Goal: Task Accomplishment & Management: Manage account settings

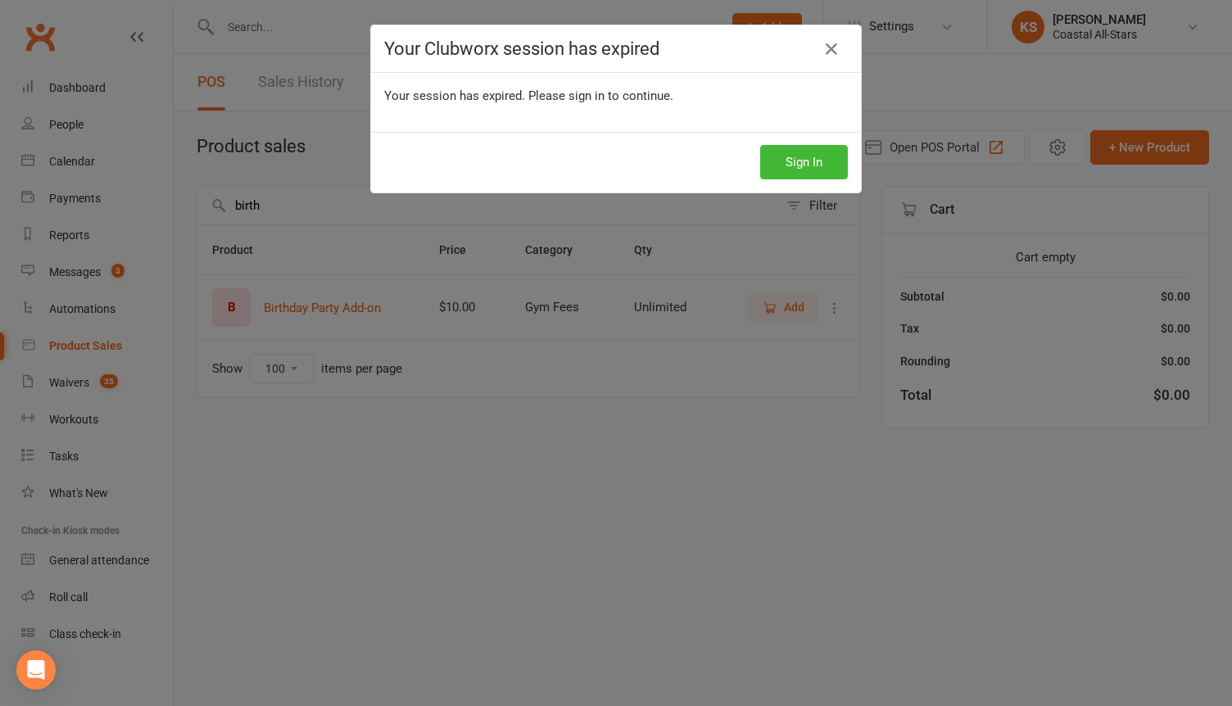
select select "100"
click at [798, 167] on button "Sign In" at bounding box center [804, 162] width 88 height 34
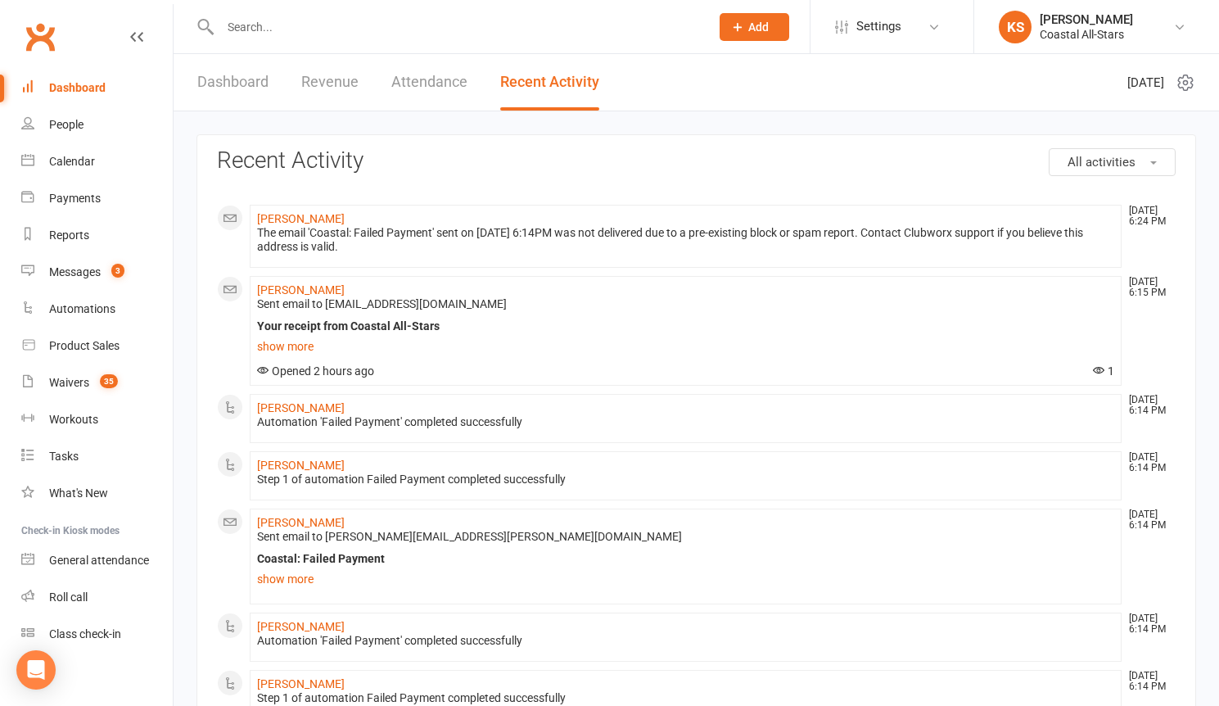
click at [310, 34] on input "text" at bounding box center [456, 27] width 483 height 23
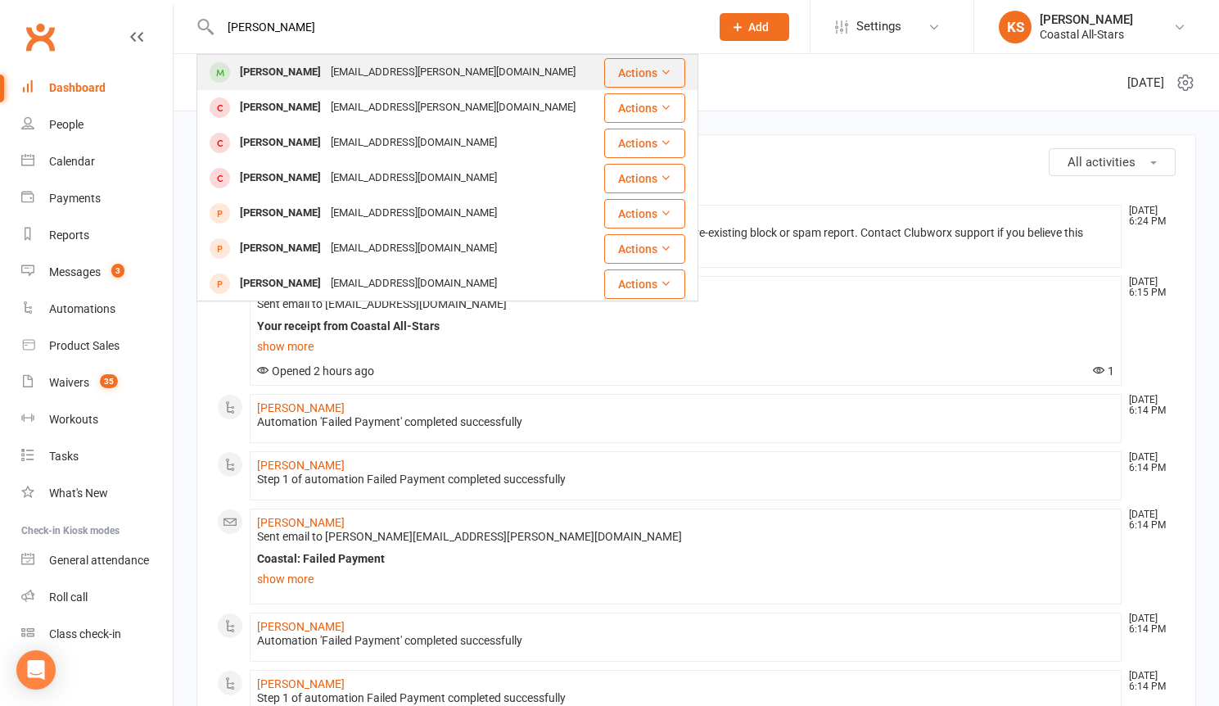
type input "emma dil"
click at [334, 66] on div "colleain.dillon@yahoo.com" at bounding box center [453, 73] width 255 height 24
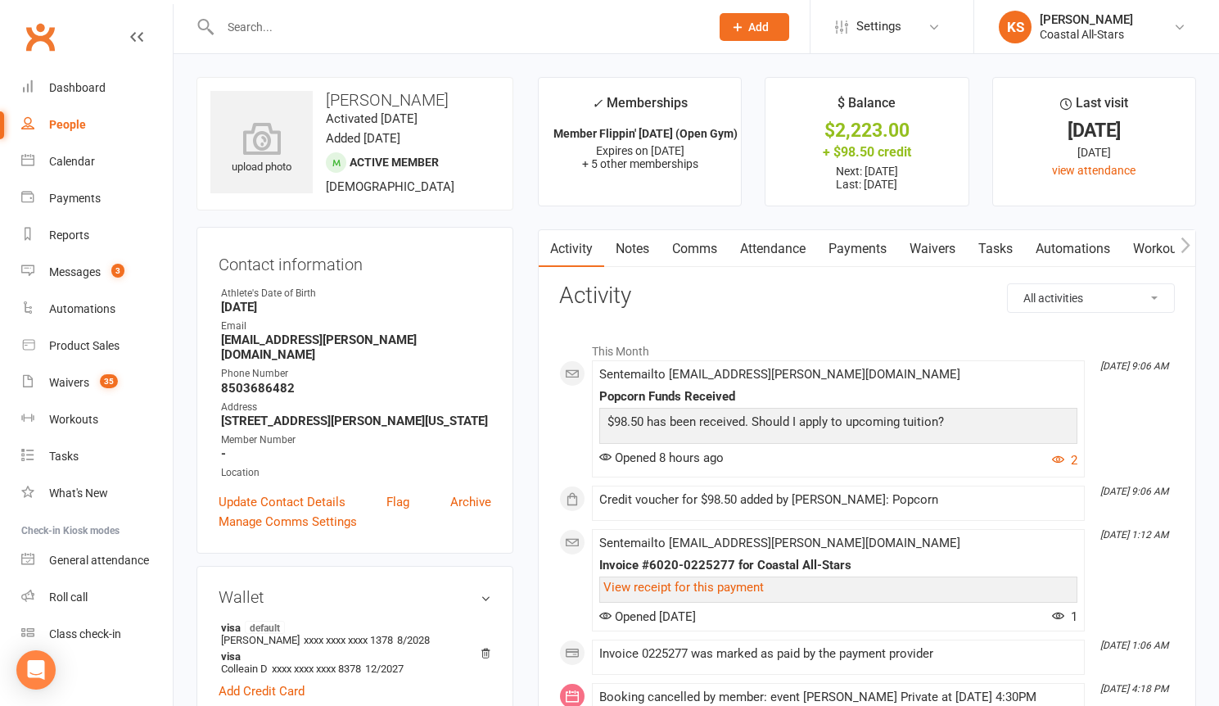
click at [871, 251] on link "Payments" at bounding box center [857, 249] width 81 height 38
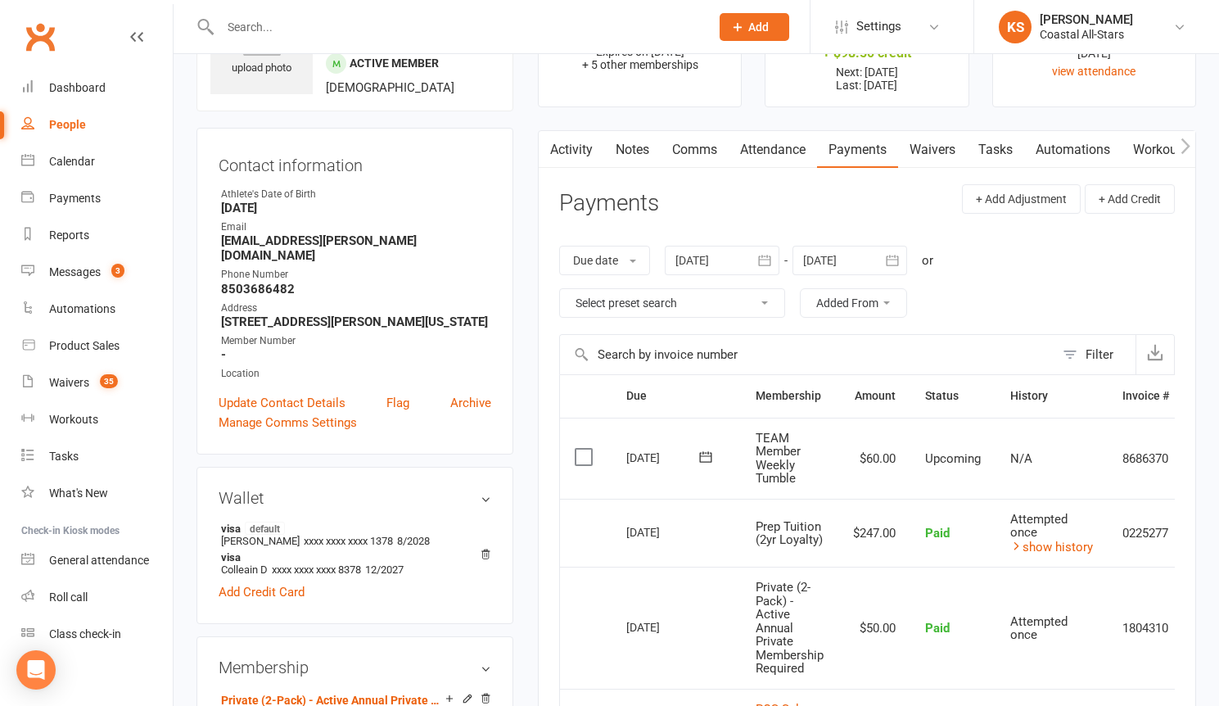
scroll to position [336, 0]
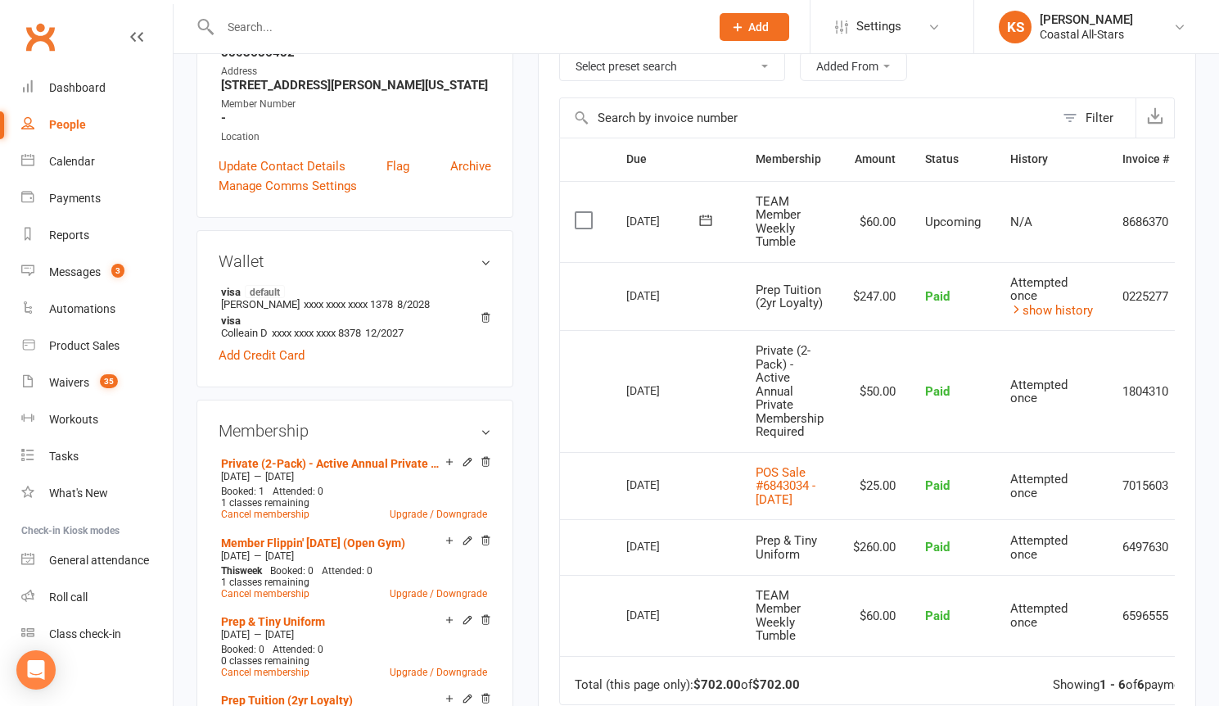
click at [1025, 275] on span "Attempted once" at bounding box center [1039, 289] width 57 height 29
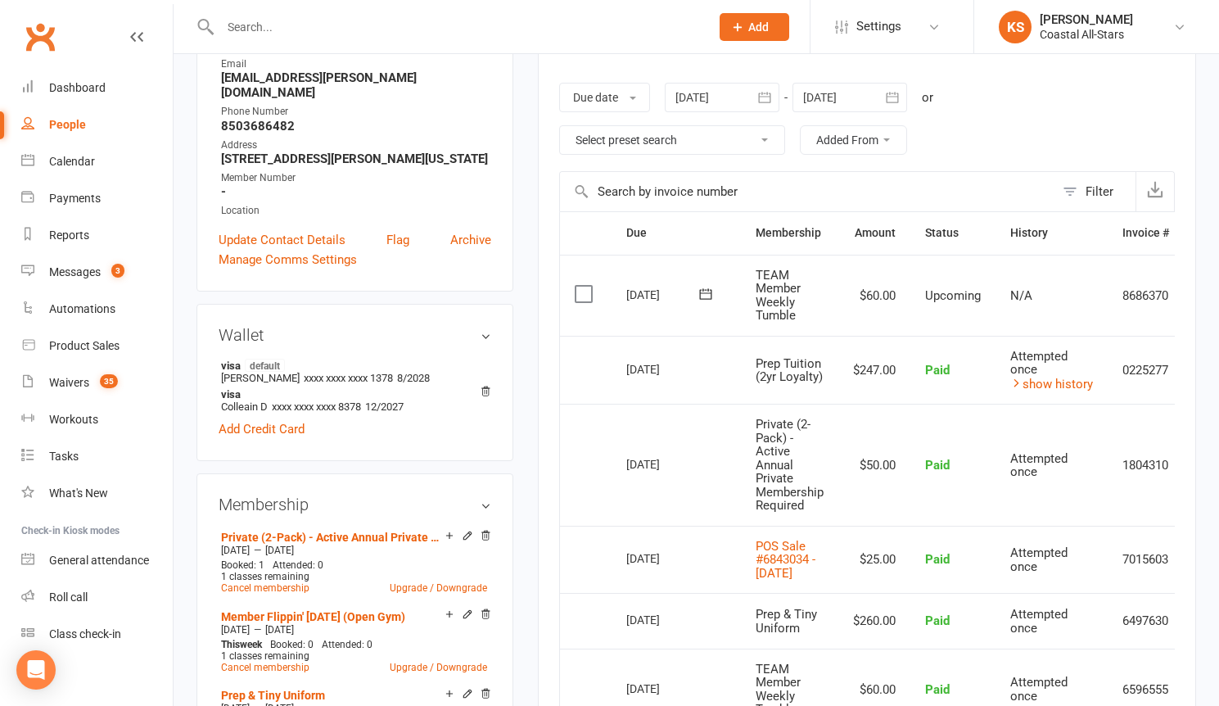
scroll to position [197, 0]
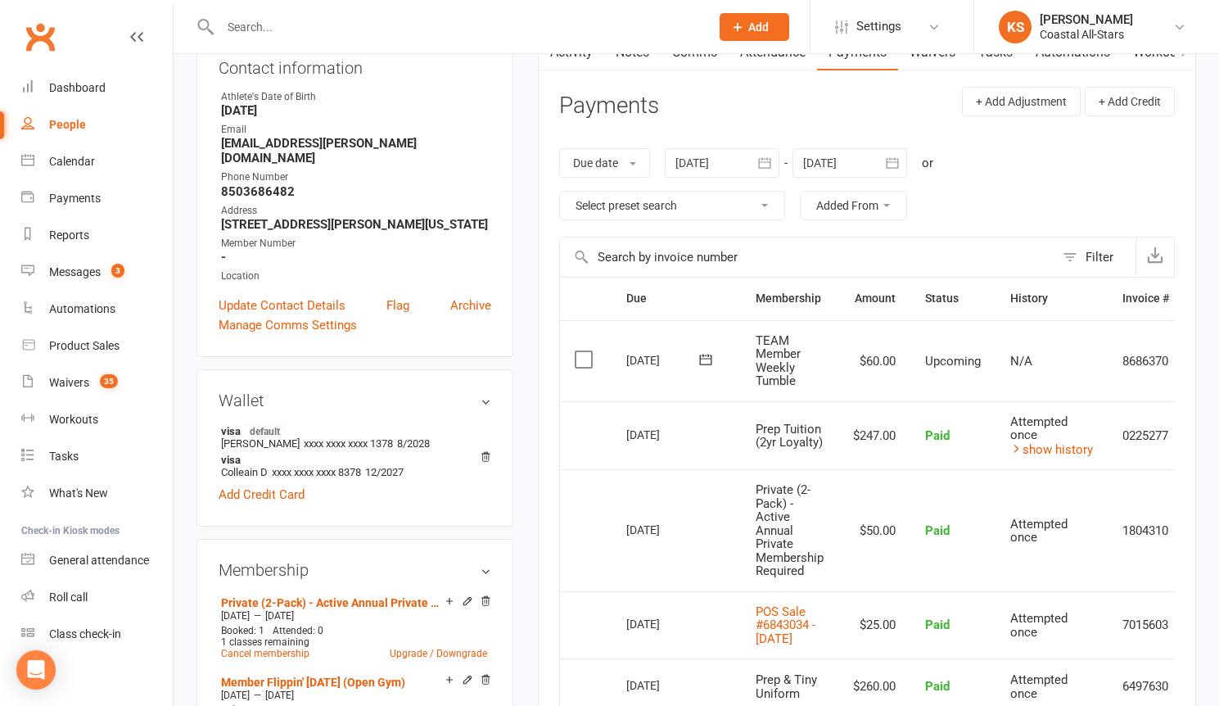
click at [853, 160] on div at bounding box center [850, 162] width 115 height 29
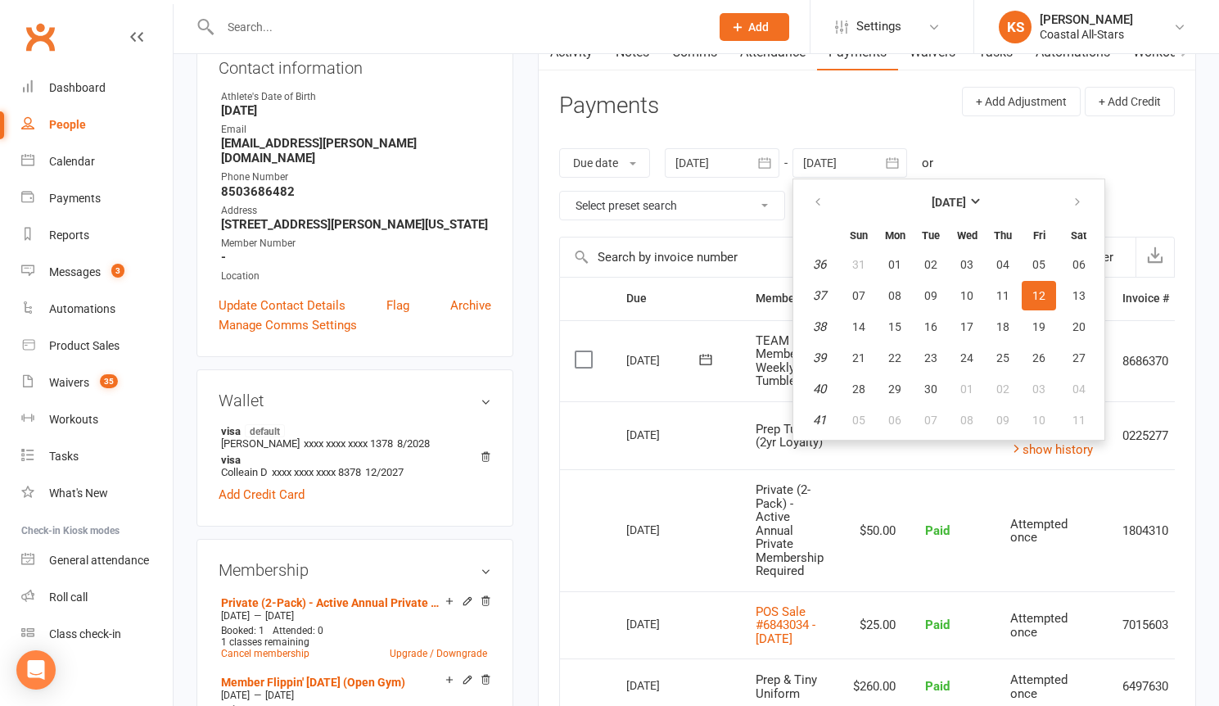
click at [1121, 201] on div "Due date Due date Date paid Date failed 16 Jul 2025 July 2025 Sun Mon Tue Wed T…" at bounding box center [867, 184] width 616 height 105
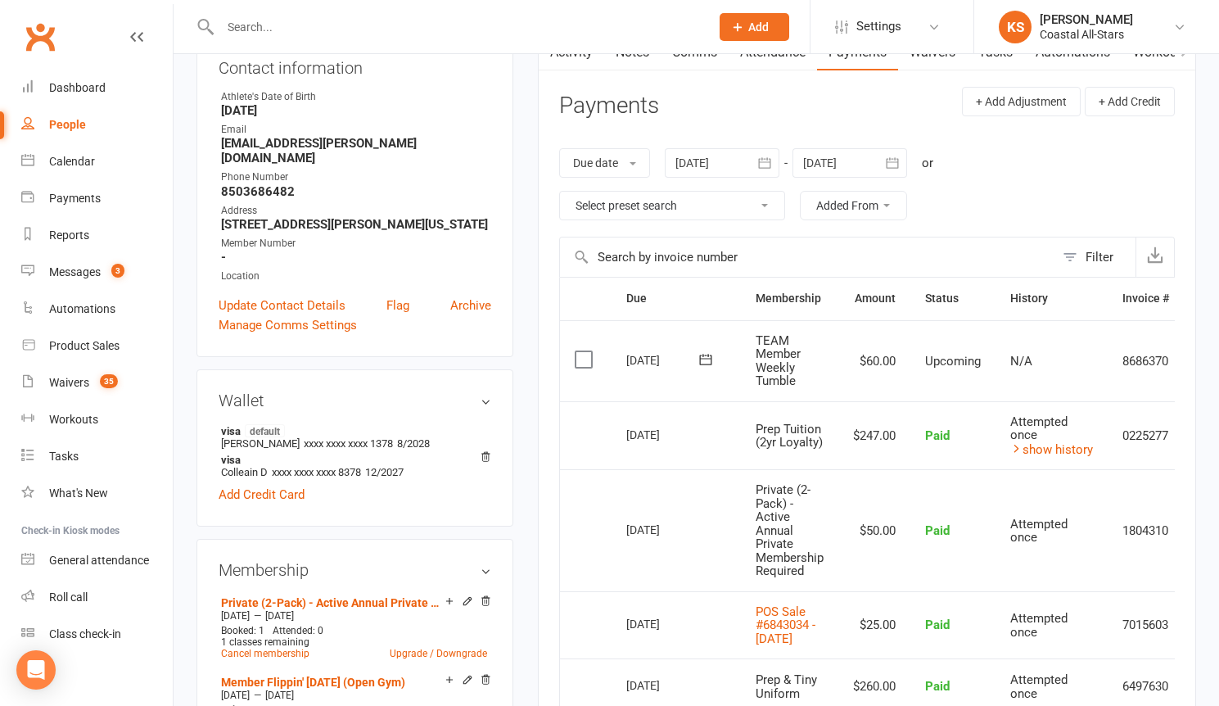
click at [1104, 201] on div "Due date Due date Date paid Date failed 16 Jul 2025 July 2025 Sun Mon Tue Wed T…" at bounding box center [867, 184] width 616 height 105
click at [855, 167] on div at bounding box center [850, 162] width 115 height 29
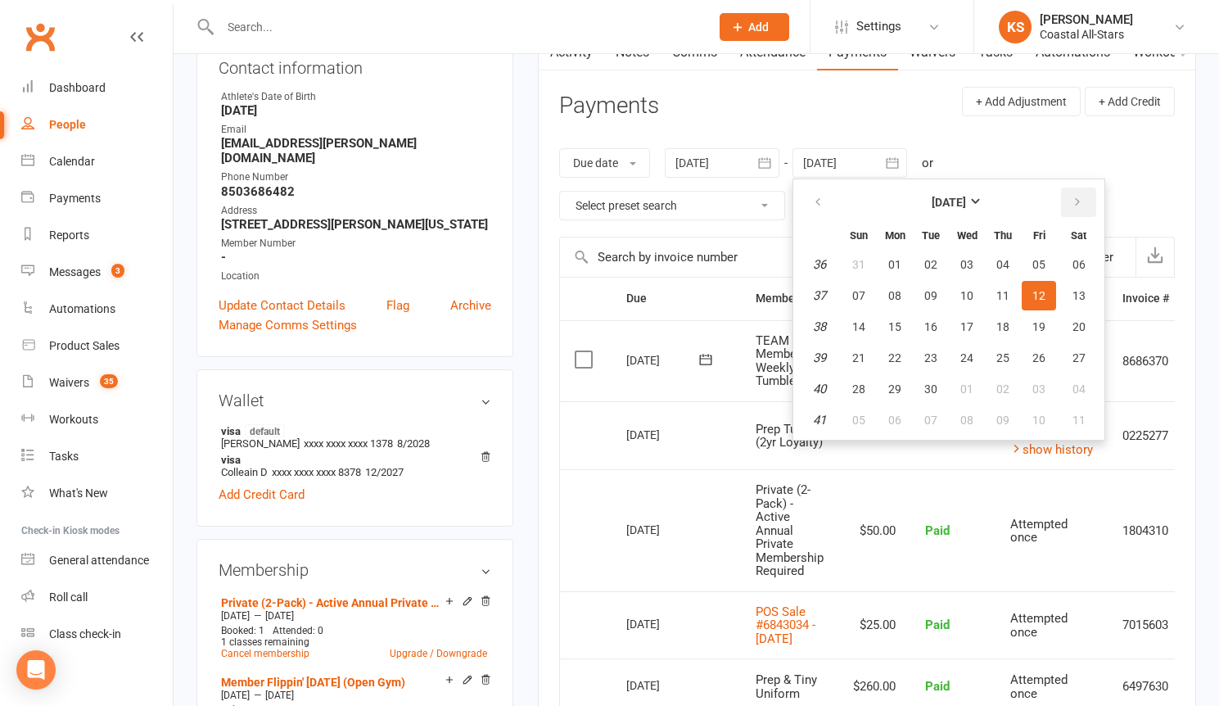
click at [1059, 205] on th at bounding box center [1079, 202] width 42 height 36
click at [1080, 204] on icon "button" at bounding box center [1077, 202] width 11 height 13
click at [1048, 387] on button "31" at bounding box center [1039, 388] width 34 height 29
type input "31 Oct 2025"
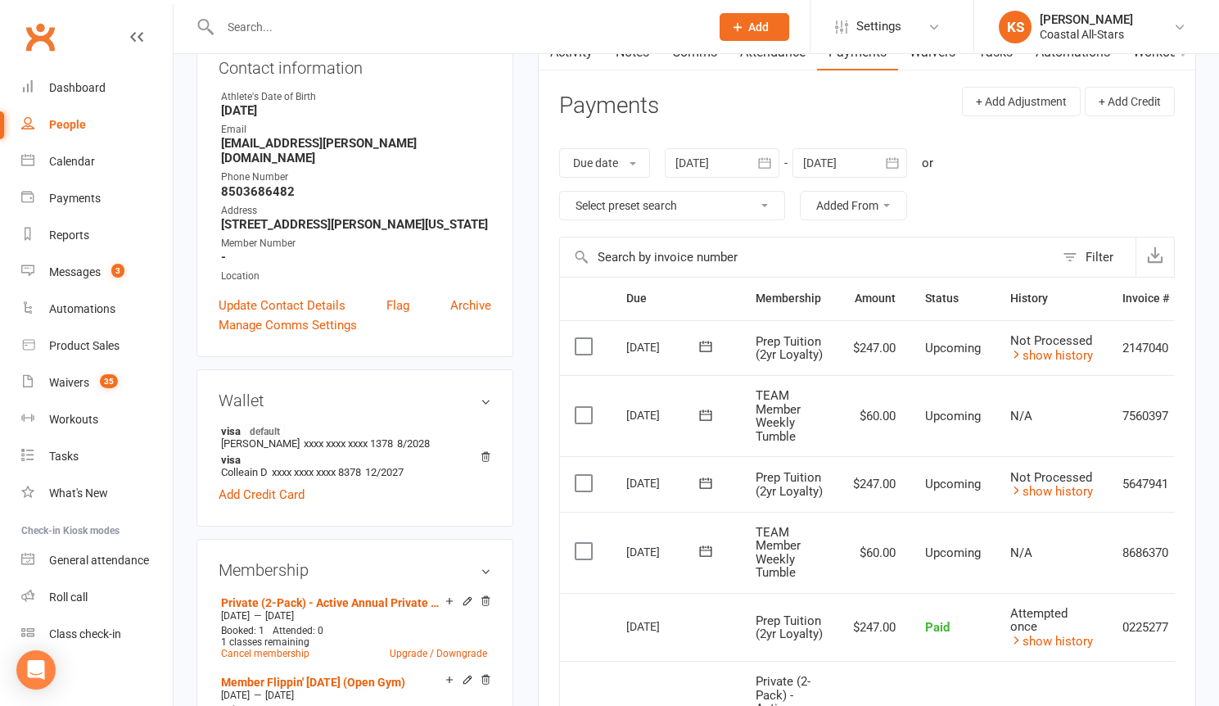
click at [1093, 484] on link "show history" at bounding box center [1052, 491] width 83 height 15
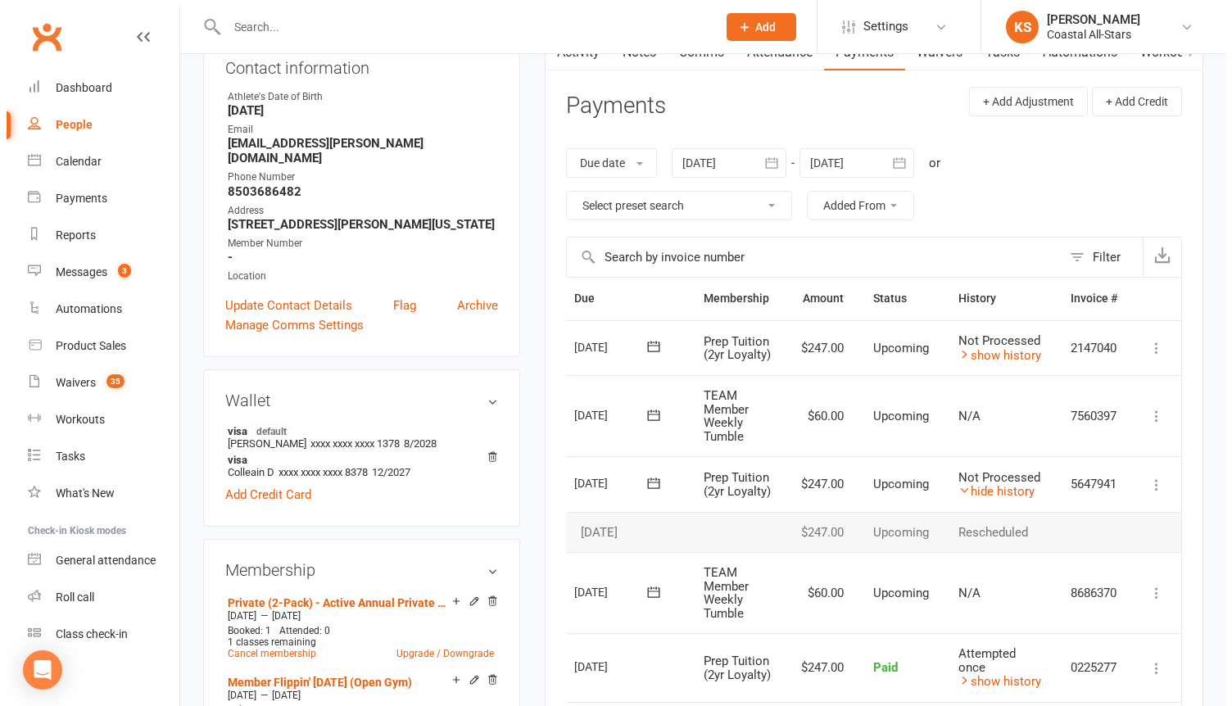
scroll to position [0, 66]
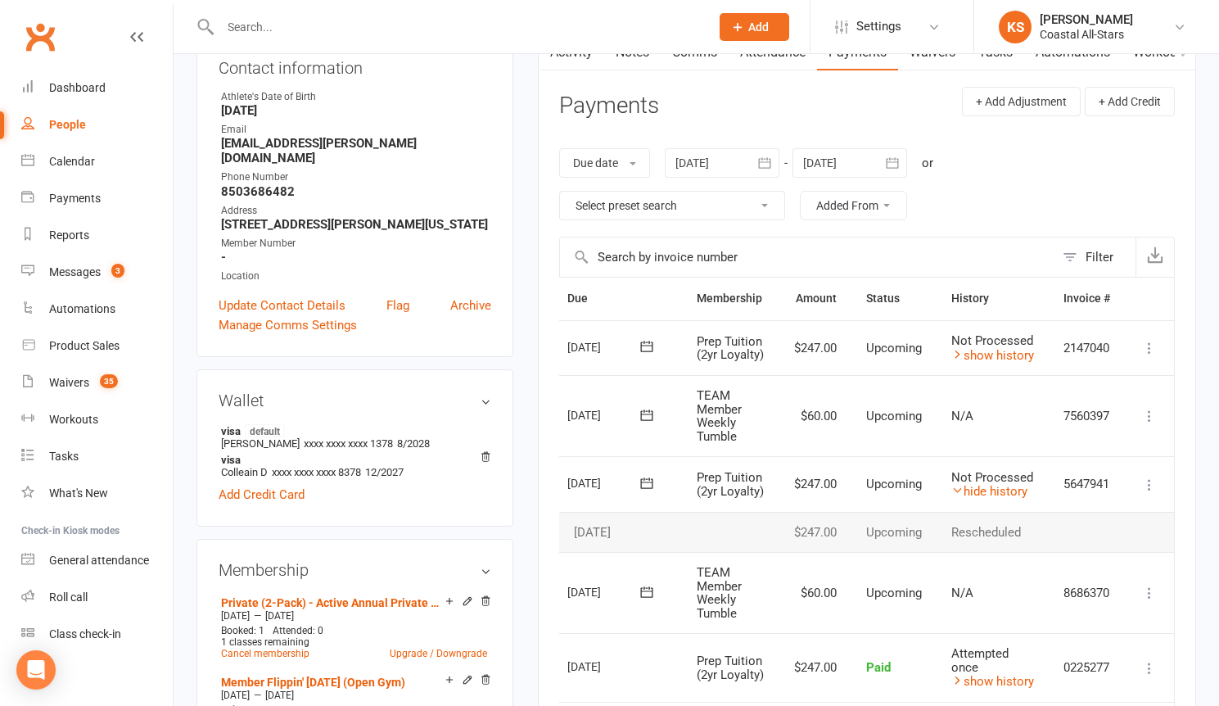
click at [1150, 490] on icon at bounding box center [1150, 485] width 16 height 16
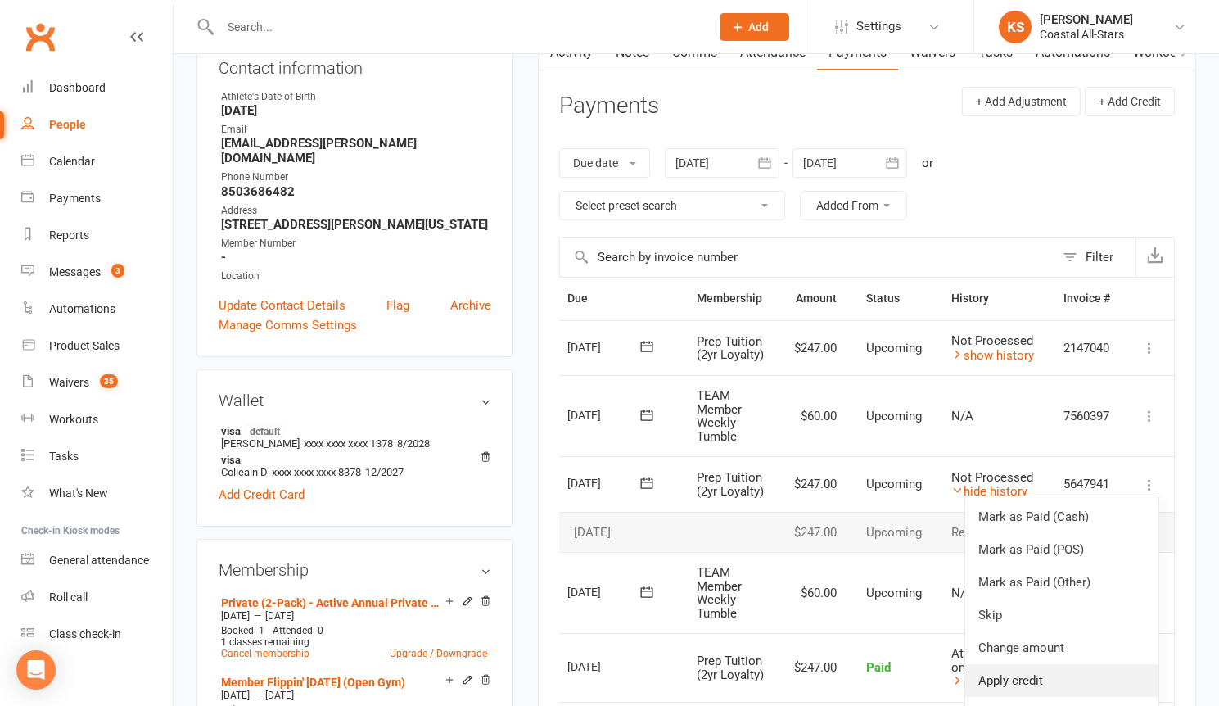
click at [1054, 684] on link "Apply credit" at bounding box center [1062, 680] width 193 height 33
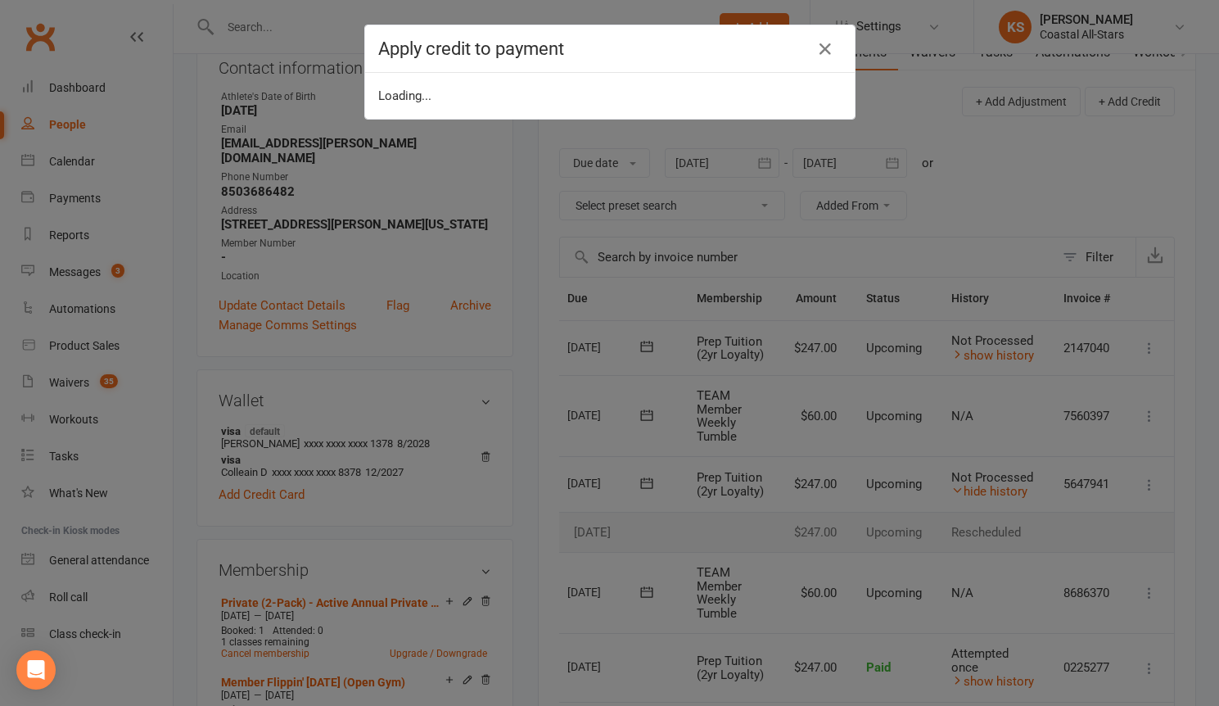
scroll to position [0, 57]
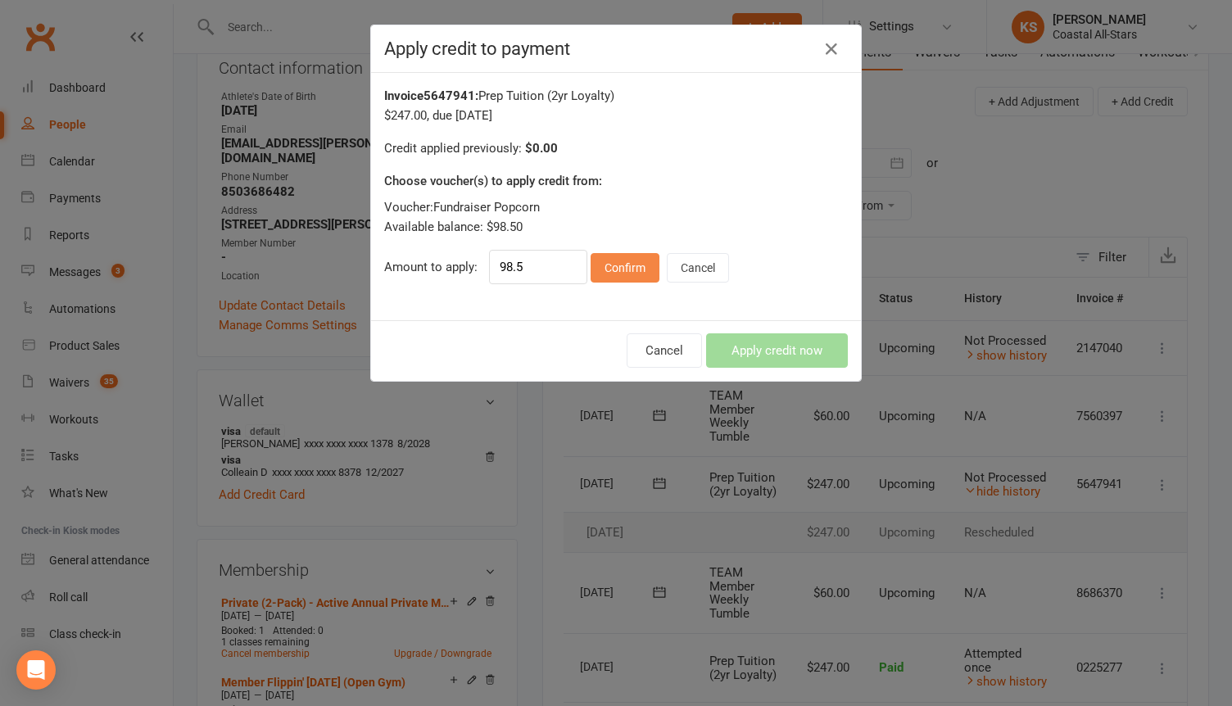
click at [606, 276] on button "Confirm" at bounding box center [625, 267] width 69 height 29
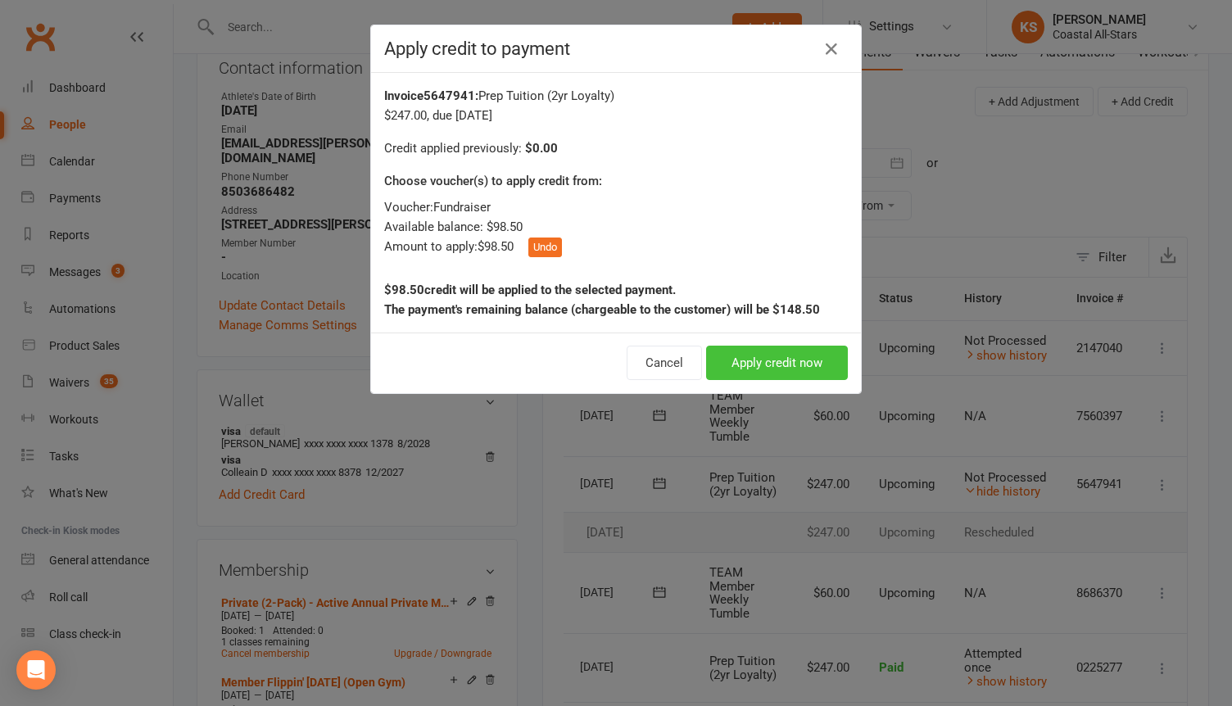
click at [732, 358] on button "Apply credit now" at bounding box center [777, 363] width 142 height 34
